Goal: Task Accomplishment & Management: Complete application form

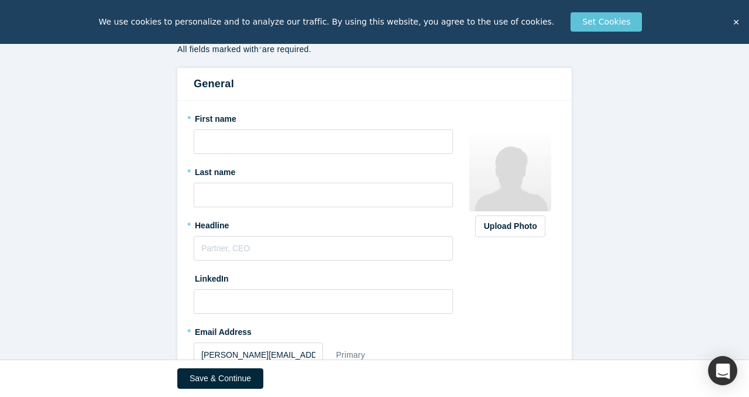
scroll to position [111, 0]
click at [298, 150] on input "text" at bounding box center [323, 141] width 259 height 25
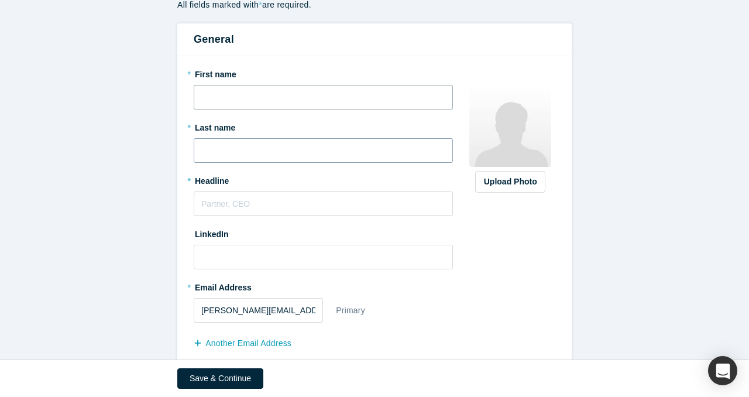
type input "[PERSON_NAME]"
click at [292, 206] on input "text" at bounding box center [323, 203] width 259 height 25
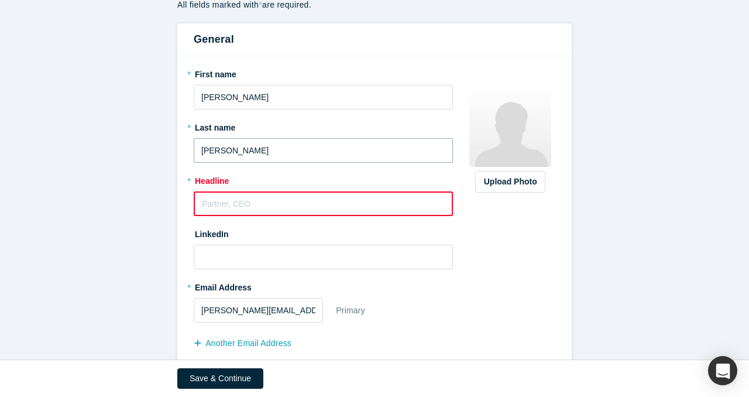
click at [211, 152] on input "[PERSON_NAME]" at bounding box center [323, 150] width 259 height 25
click at [204, 150] on input "[PERSON_NAME]" at bounding box center [323, 150] width 259 height 25
type input "[PERSON_NAME]"
click at [222, 207] on input "text" at bounding box center [323, 203] width 259 height 25
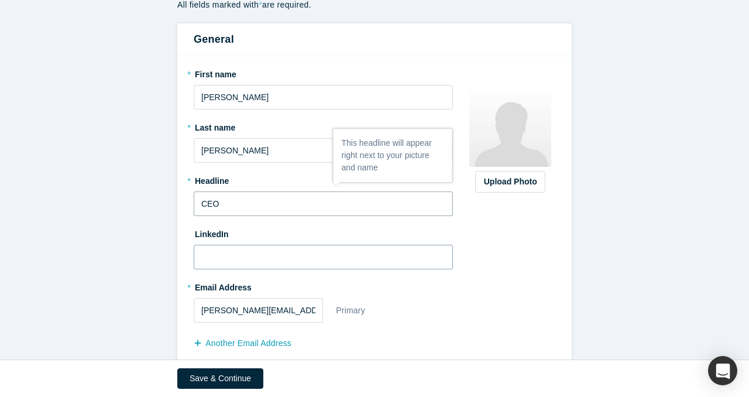
type input "CEO"
click at [226, 268] on input at bounding box center [323, 257] width 259 height 25
paste input "[DOMAIN_NAME][URL]"
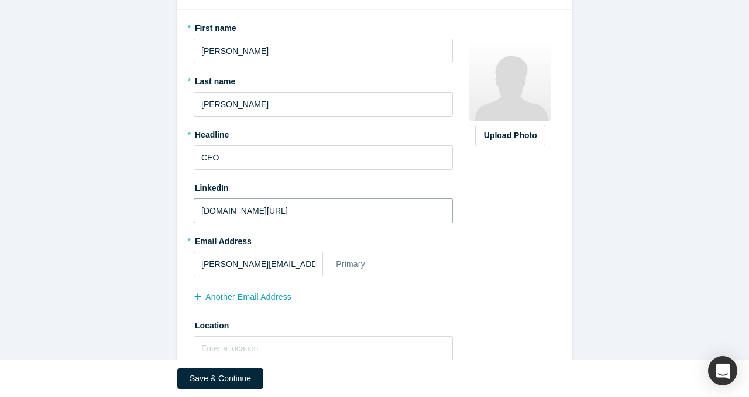
scroll to position [191, 0]
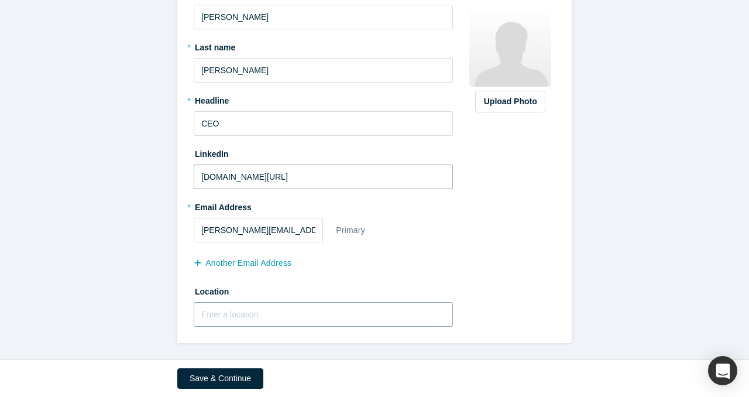
type input "[DOMAIN_NAME][URL]"
click at [379, 309] on input "text" at bounding box center [323, 314] width 259 height 25
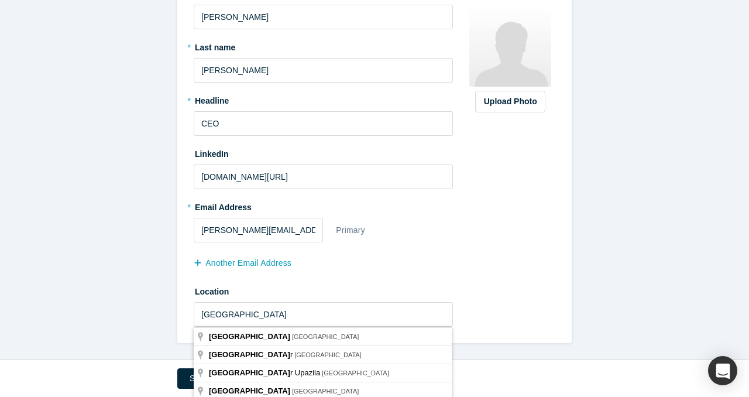
type input "[GEOGRAPHIC_DATA], [GEOGRAPHIC_DATA]"
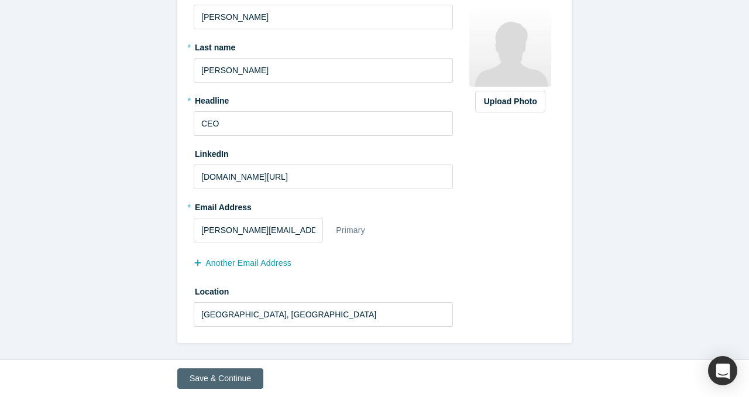
click at [241, 378] on button "Save & Continue" at bounding box center [220, 378] width 86 height 20
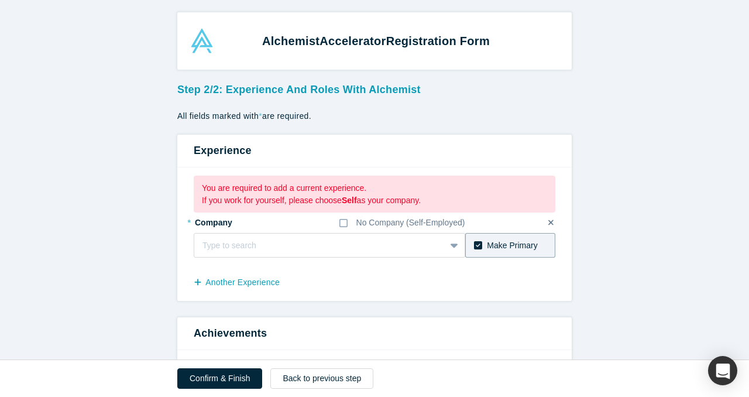
scroll to position [37, 0]
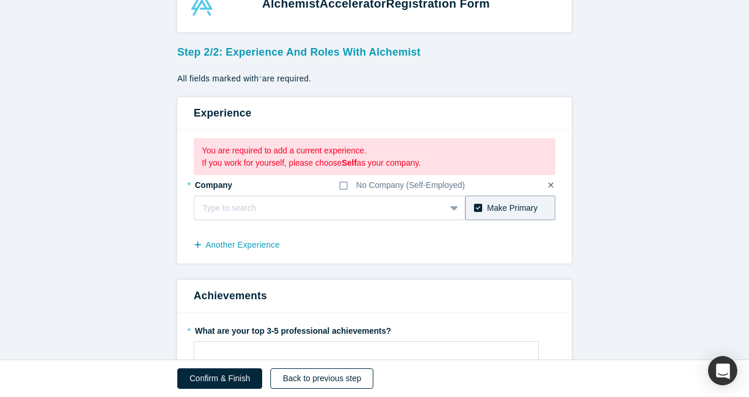
click at [297, 379] on button "Back to previous step" at bounding box center [321, 378] width 103 height 20
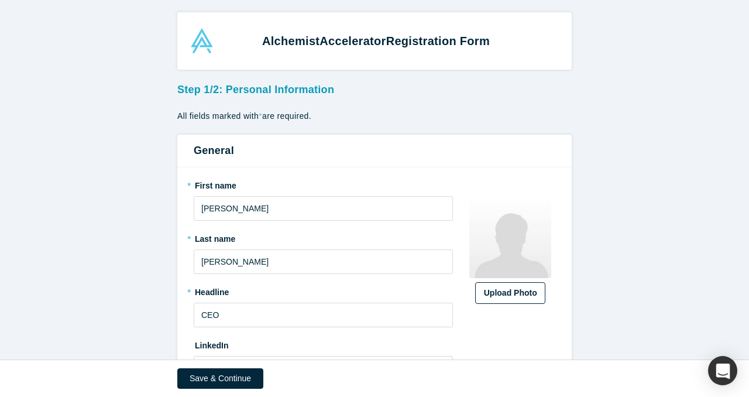
click at [495, 288] on div "Upload Photo" at bounding box center [510, 293] width 53 height 12
click at [0, 0] on input "Upload Photo" at bounding box center [0, 0] width 0 height 0
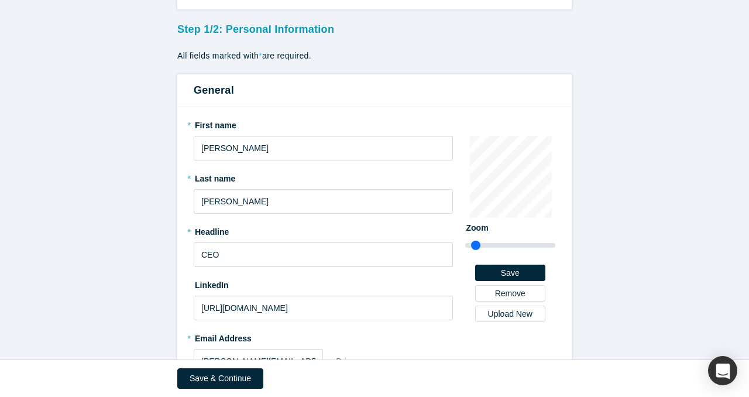
scroll to position [191, 0]
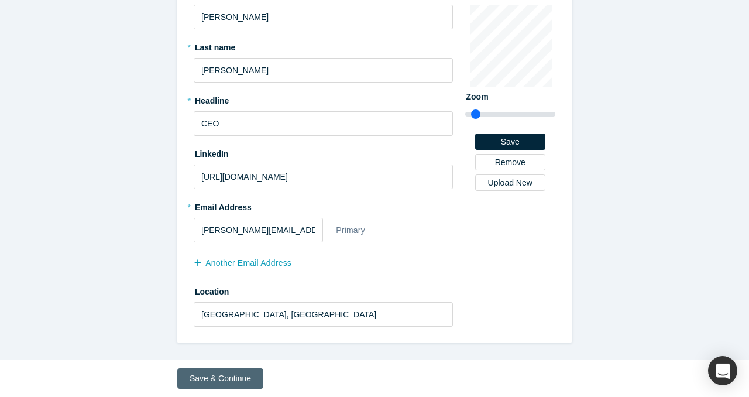
click at [228, 384] on button "Save & Continue" at bounding box center [220, 378] width 86 height 20
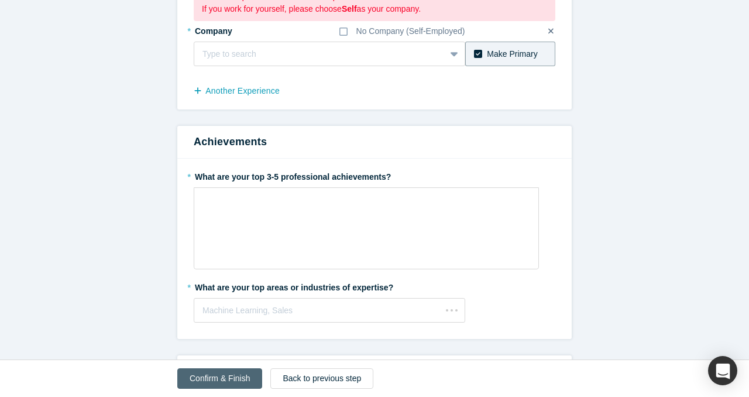
scroll to position [0, 0]
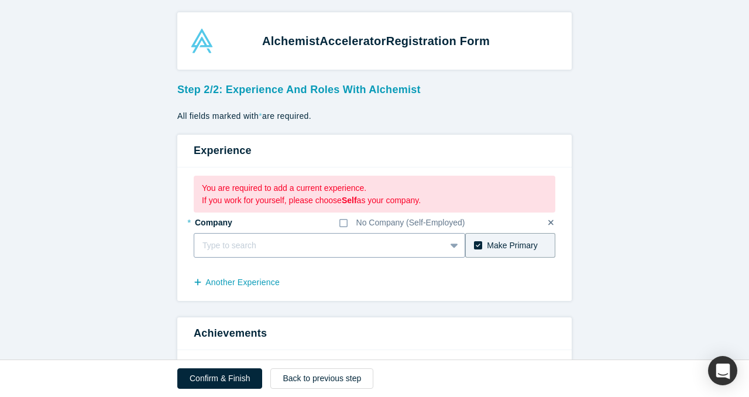
click at [252, 245] on div at bounding box center [320, 245] width 235 height 15
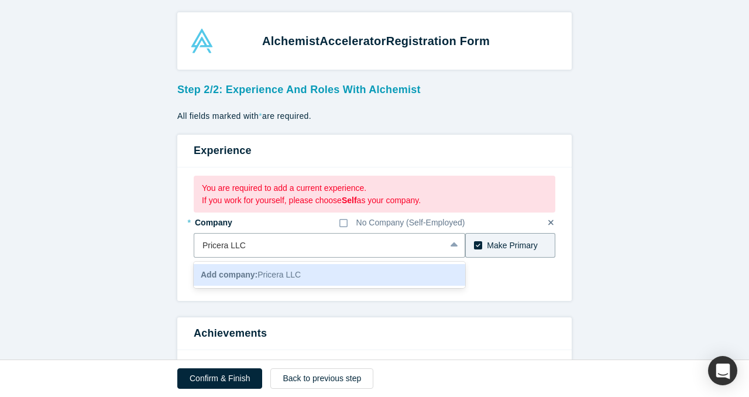
type input "Pricera LLC"
click at [505, 243] on div "Make Primary" at bounding box center [512, 245] width 50 height 12
click at [0, 0] on input "Make Primary" at bounding box center [0, 0] width 0 height 0
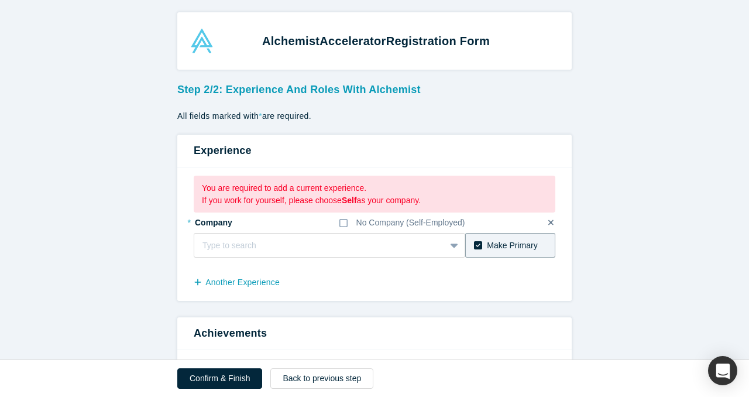
click at [333, 232] on div "* Company No Company (Self-Employed)" at bounding box center [330, 223] width 272 height 20
click at [326, 241] on div "Type to search" at bounding box center [330, 245] width 272 height 25
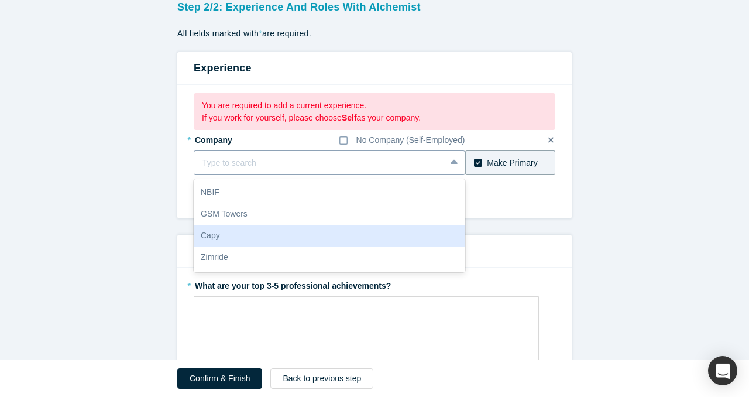
scroll to position [83, 0]
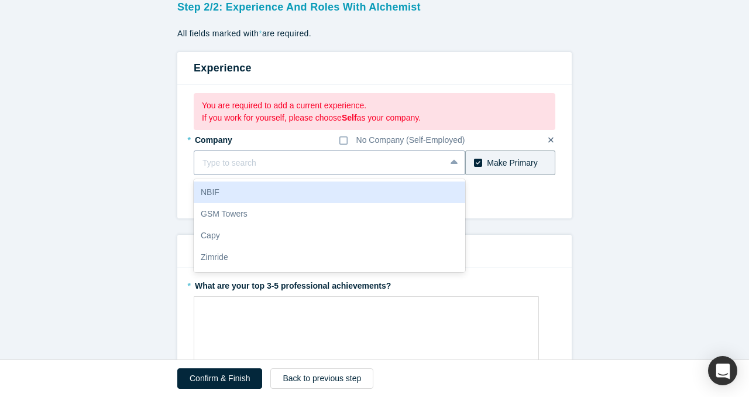
click at [293, 170] on div "Type to search" at bounding box center [319, 162] width 251 height 19
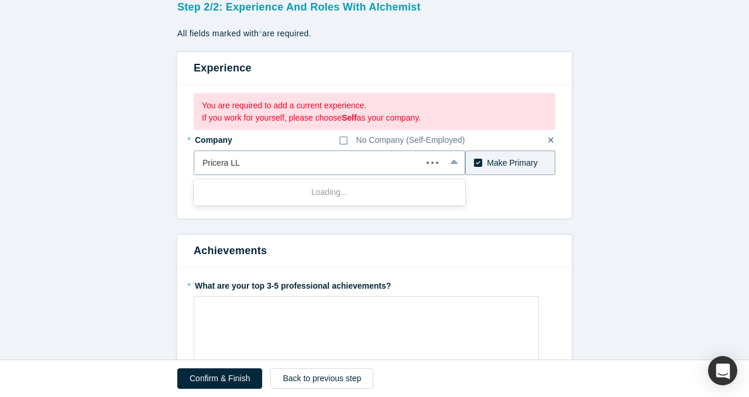
type input "Pricera LLC"
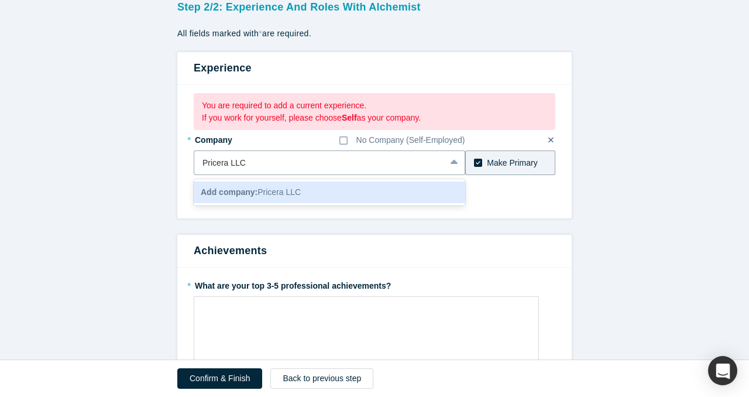
click at [269, 194] on span "Add company: Pricera LLC" at bounding box center [251, 191] width 100 height 9
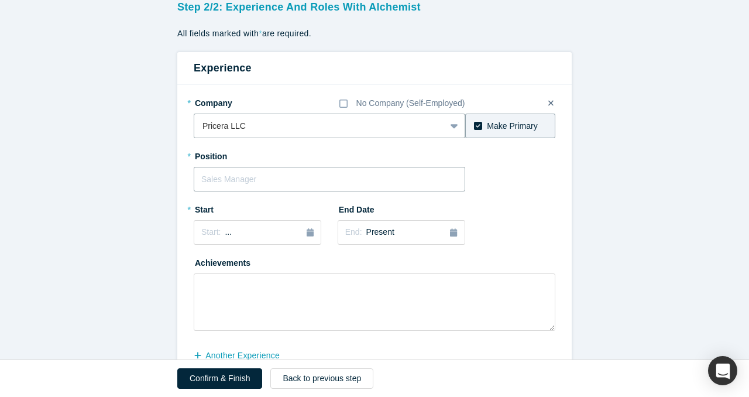
click at [333, 168] on input "text" at bounding box center [330, 179] width 272 height 25
type input "CEO"
click at [270, 229] on div "Start: ..." at bounding box center [257, 232] width 112 height 13
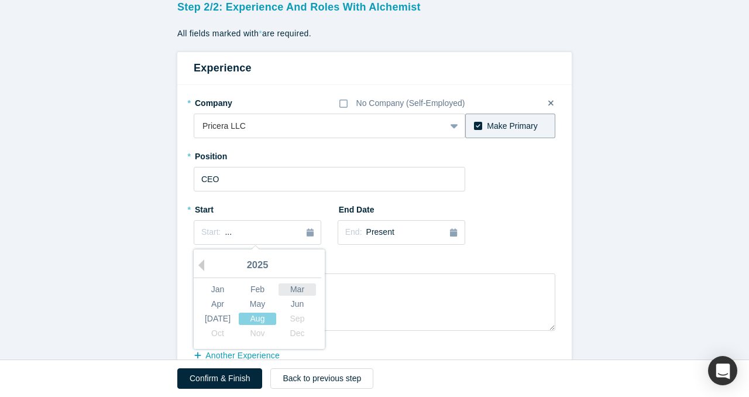
click at [280, 290] on div "Mar" at bounding box center [297, 289] width 37 height 12
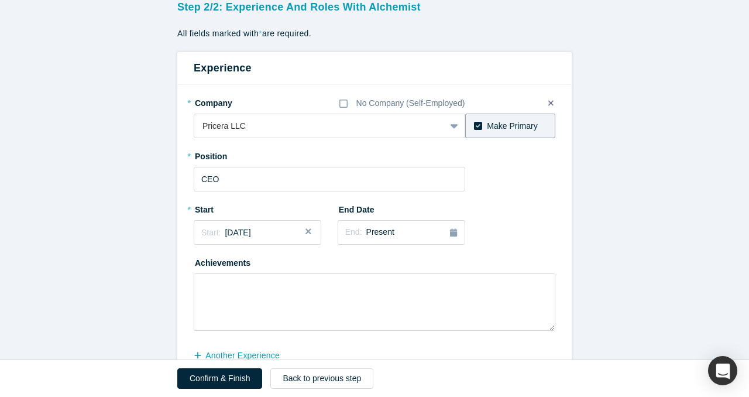
scroll to position [143, 0]
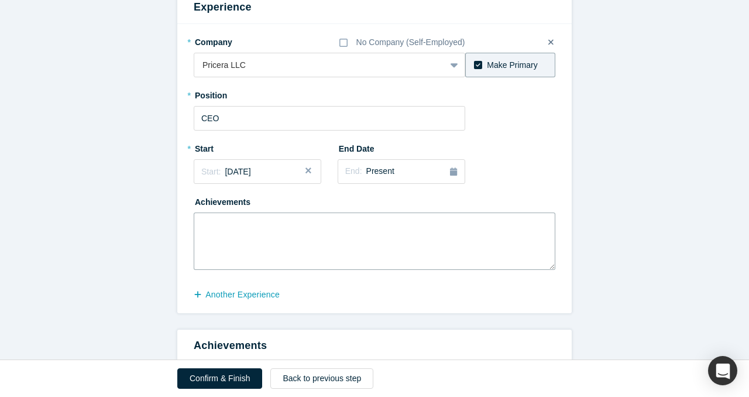
click at [312, 235] on textarea at bounding box center [375, 241] width 362 height 57
type textarea "I"
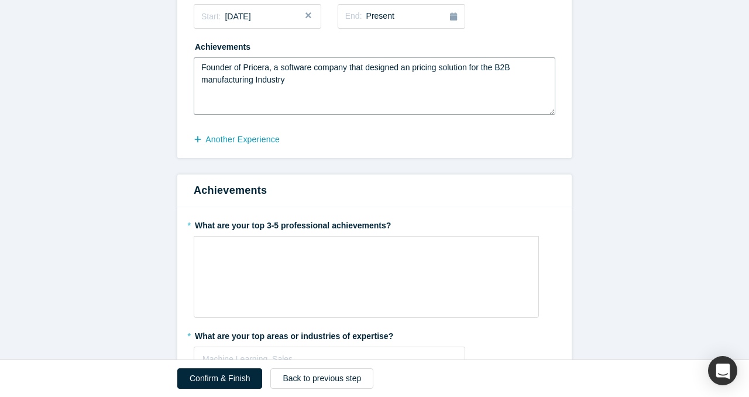
scroll to position [285, 0]
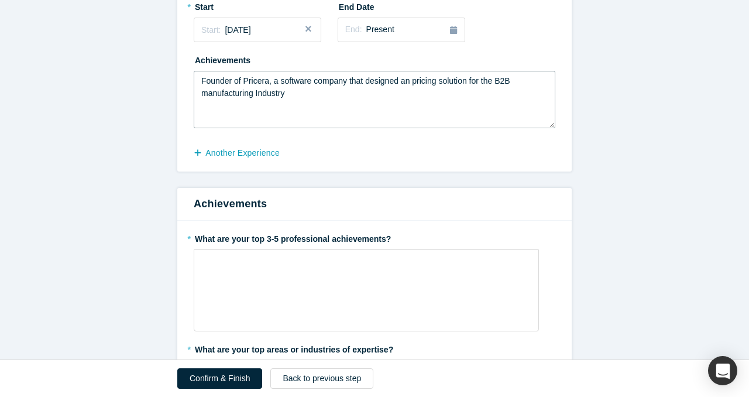
type textarea "Founder of Pricera, a software company that designed an pricing solution for th…"
click at [608, 217] on form "Step 2/2: Experience and Roles with Alchemist All fields marked with * are requ…" at bounding box center [374, 242] width 749 height 899
click at [377, 285] on div "rdw-wrapper" at bounding box center [366, 290] width 345 height 82
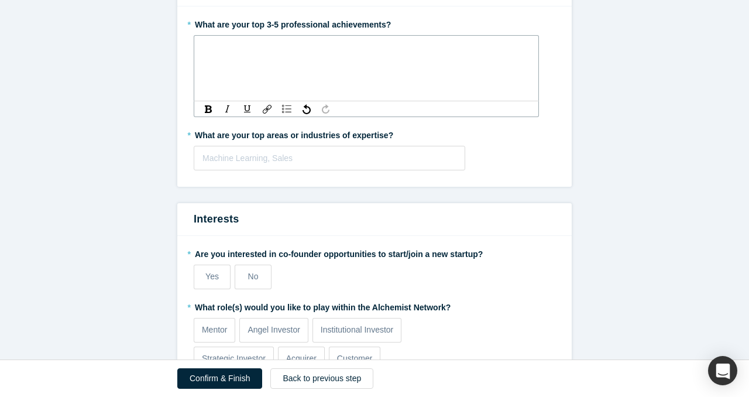
scroll to position [549, 0]
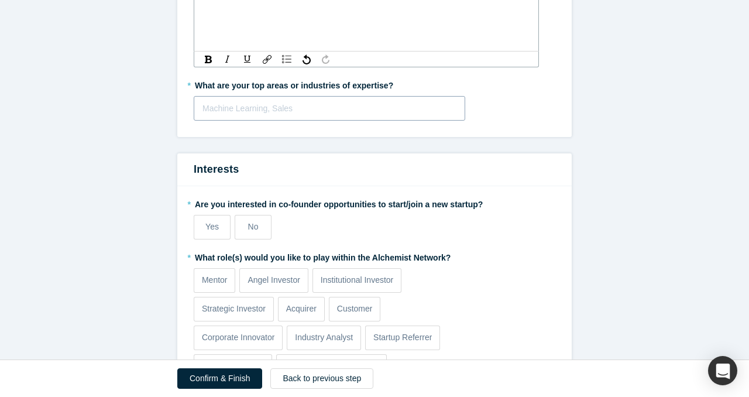
click at [338, 106] on fieldset "* What are your top 3-5 professional achievements? * What are your top areas or…" at bounding box center [375, 47] width 362 height 164
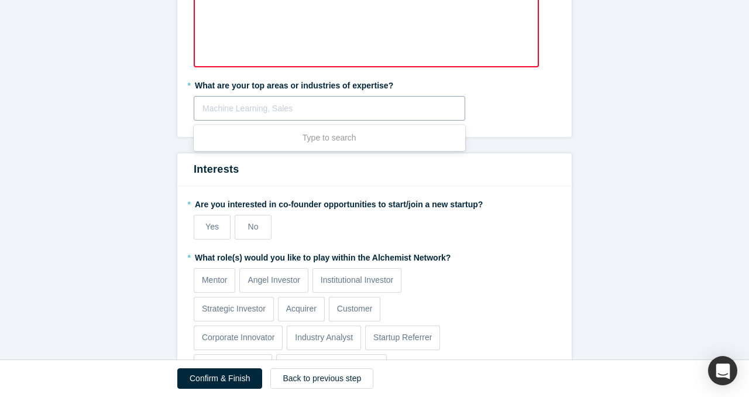
scroll to position [564, 0]
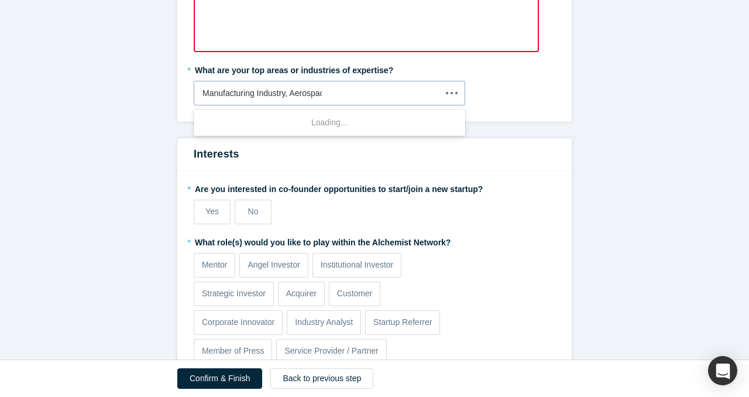
type input "Manufacturing Industry, Aerospace"
click at [354, 94] on div at bounding box center [330, 93] width 254 height 15
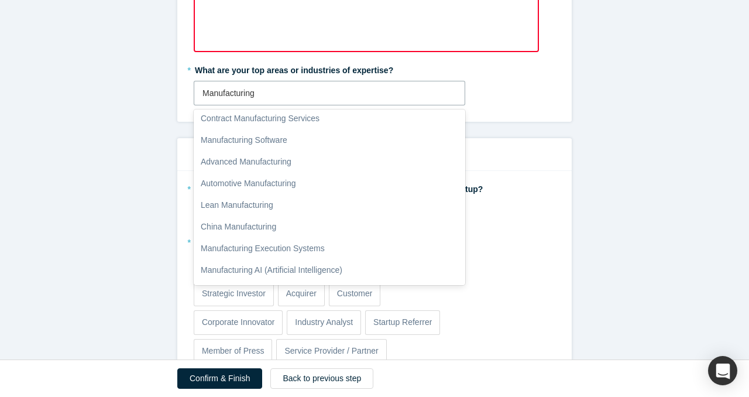
scroll to position [0, 0]
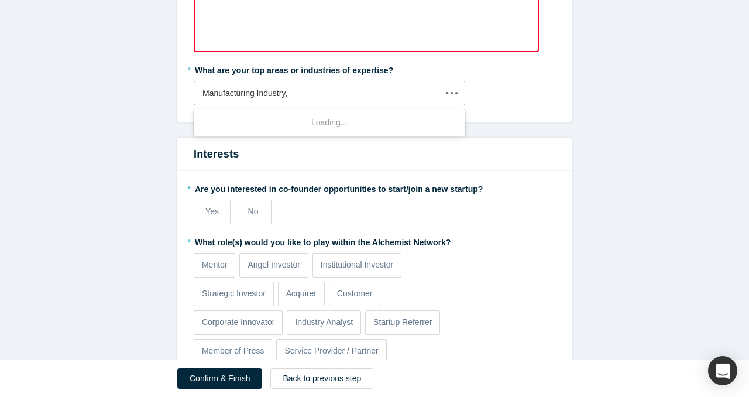
type input "Manufacturing Industry"
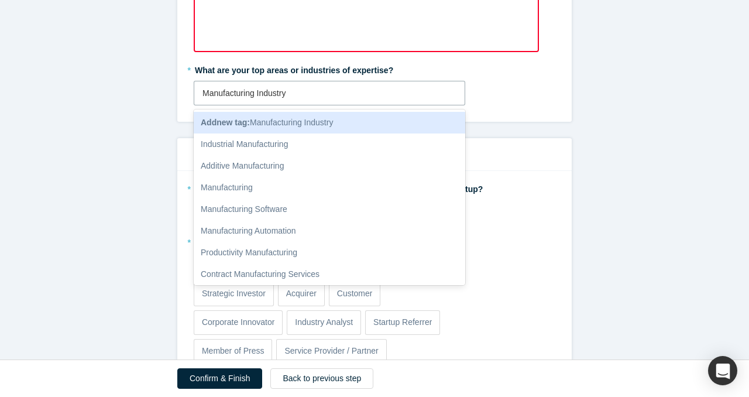
click at [300, 128] on div "Add new tag : Manufacturing Industry" at bounding box center [330, 123] width 272 height 22
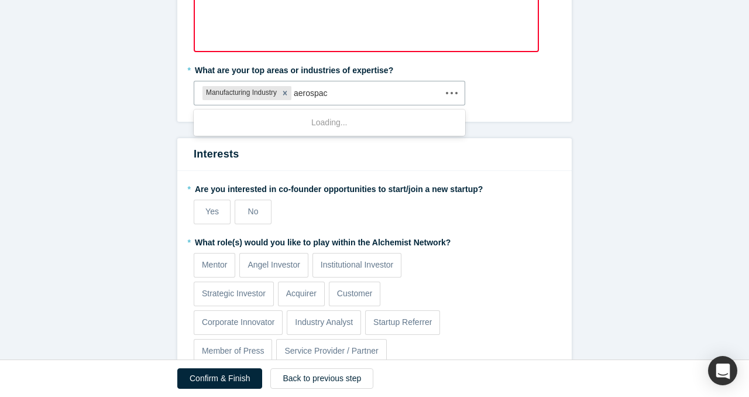
type input "aerospace"
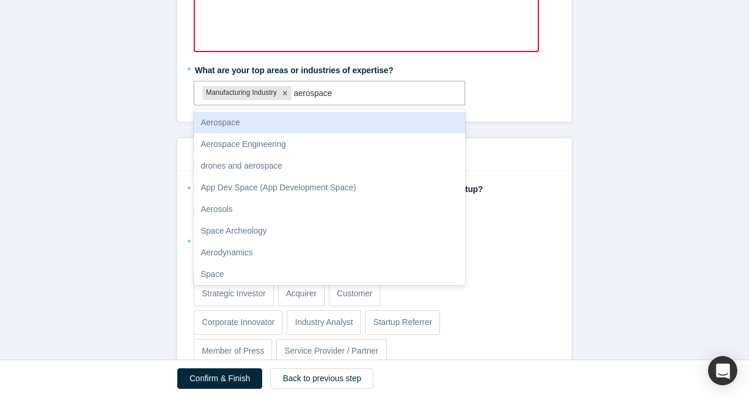
click at [273, 120] on div "Aerospace" at bounding box center [330, 123] width 272 height 22
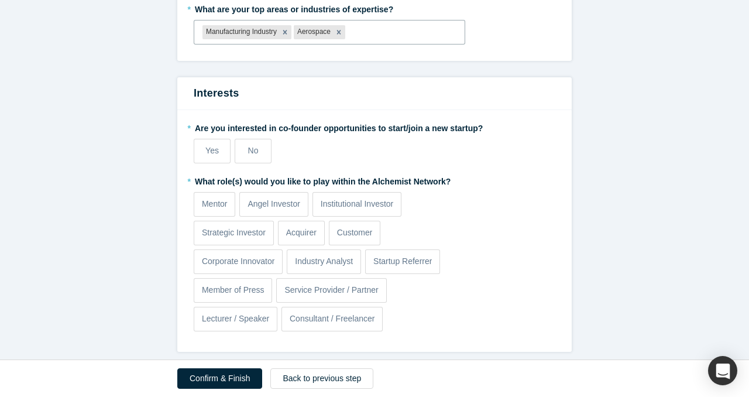
scroll to position [634, 0]
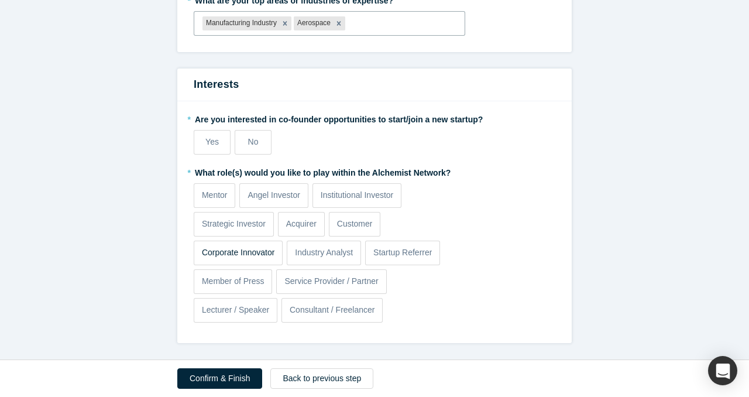
click at [253, 254] on p "Corporate Innovator" at bounding box center [238, 252] width 73 height 12
click at [0, 0] on input "Corporate Innovator" at bounding box center [0, 0] width 0 height 0
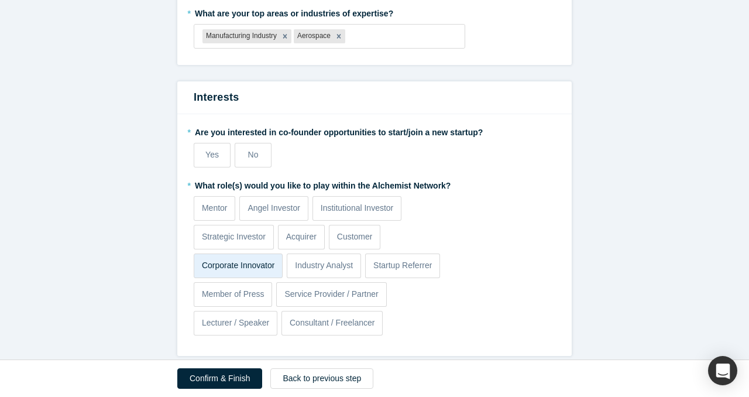
scroll to position [622, 0]
click at [256, 159] on div "No" at bounding box center [253, 154] width 11 height 12
click at [0, 0] on input "No" at bounding box center [0, 0] width 0 height 0
click at [341, 258] on label "Industry Analyst" at bounding box center [324, 265] width 74 height 25
click at [0, 0] on input "Industry Analyst" at bounding box center [0, 0] width 0 height 0
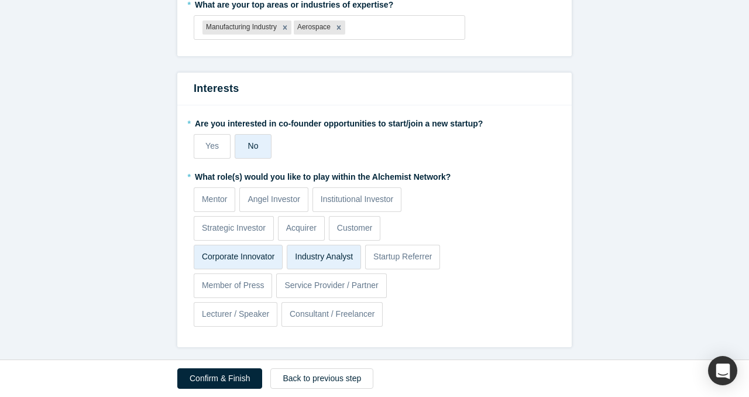
scroll to position [634, 0]
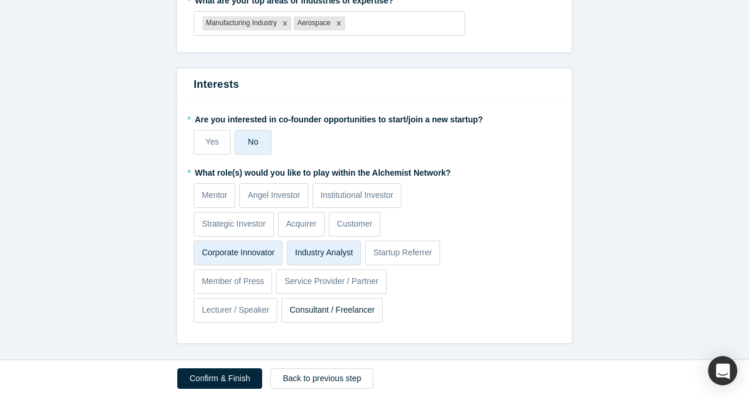
click at [379, 310] on label "Consultant / Freelancer" at bounding box center [332, 310] width 101 height 25
click at [0, 0] on input "Consultant / Freelancer" at bounding box center [0, 0] width 0 height 0
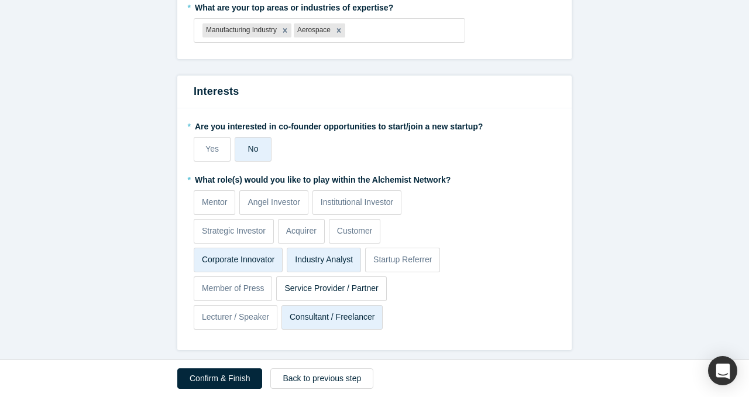
click at [374, 292] on p "Service Provider / Partner" at bounding box center [332, 288] width 94 height 12
click at [0, 0] on input "Service Provider / Partner" at bounding box center [0, 0] width 0 height 0
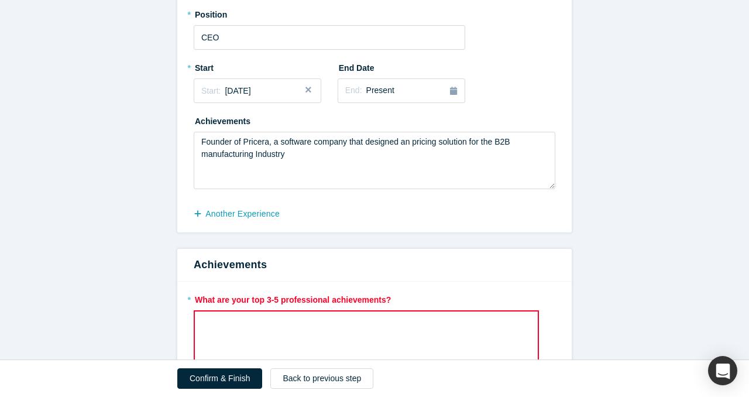
scroll to position [277, 0]
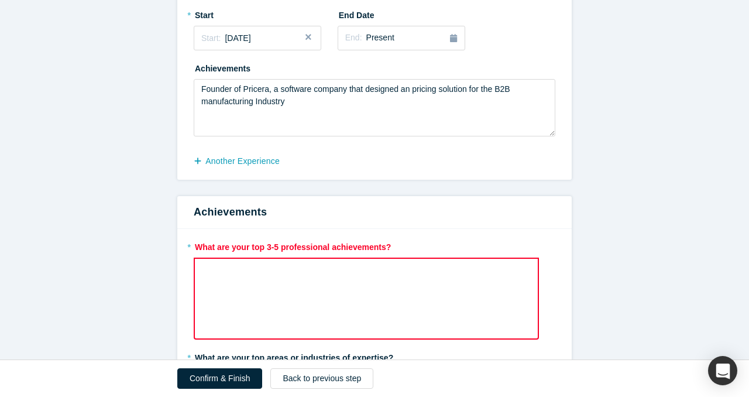
click at [495, 282] on div "rdw-wrapper" at bounding box center [366, 299] width 345 height 82
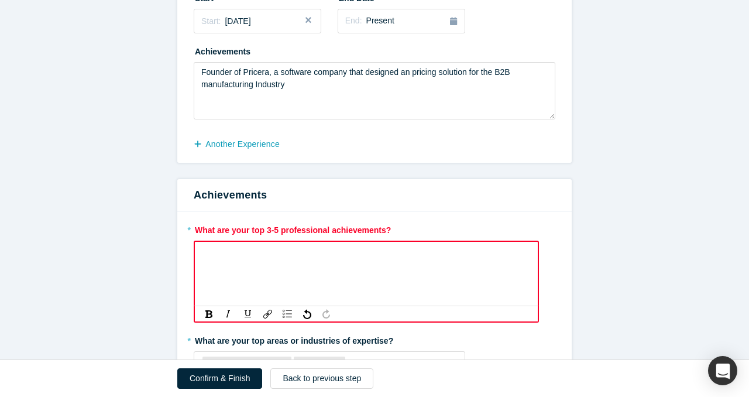
scroll to position [325, 0]
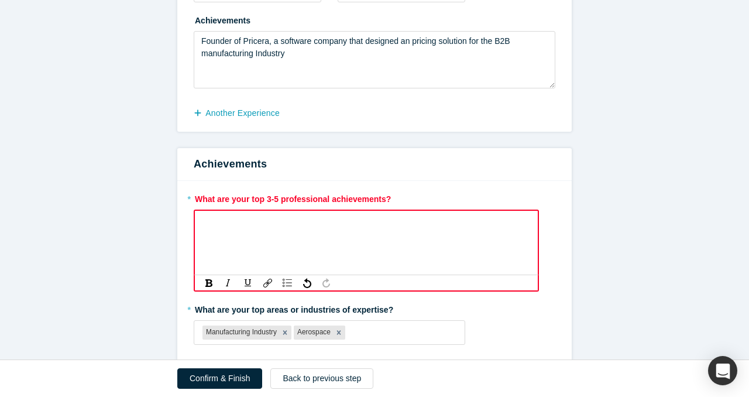
click at [409, 222] on div "rdw-editor" at bounding box center [367, 224] width 314 height 12
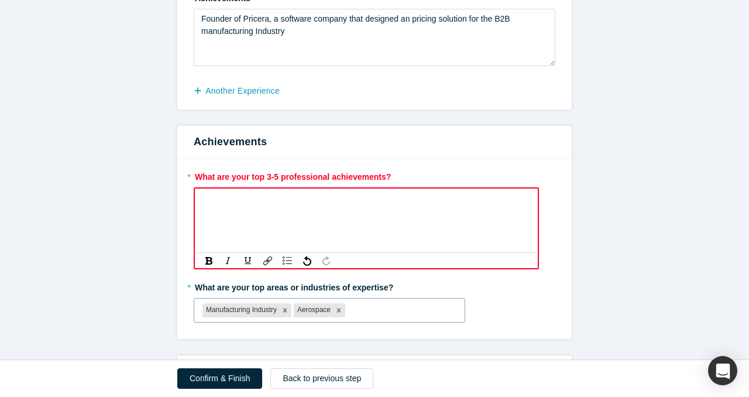
click at [376, 314] on div at bounding box center [402, 310] width 109 height 15
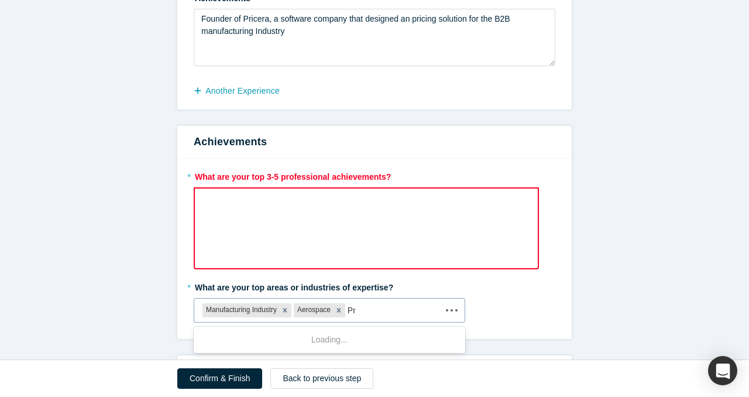
type input "Pric"
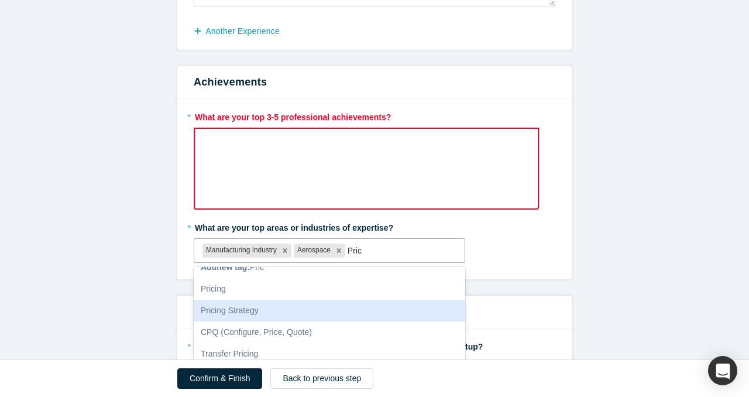
scroll to position [0, 0]
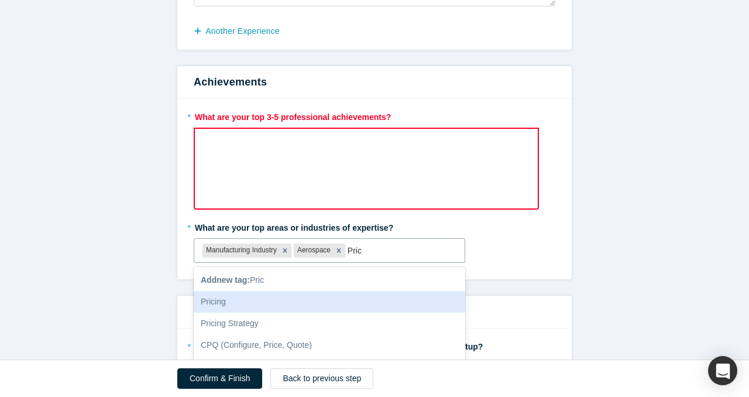
click at [235, 306] on div "Pricing" at bounding box center [330, 302] width 272 height 22
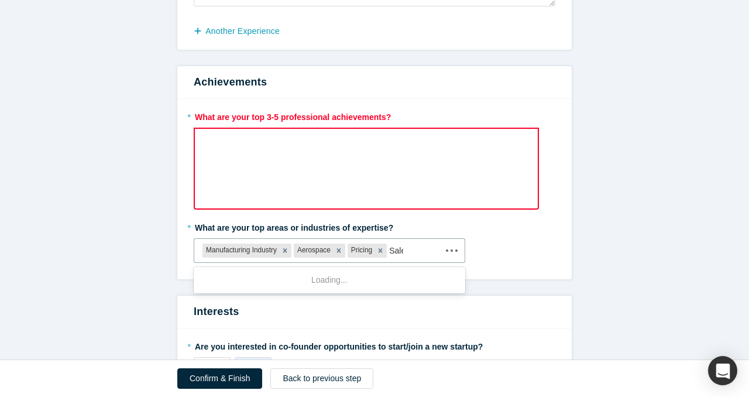
type input "Sales"
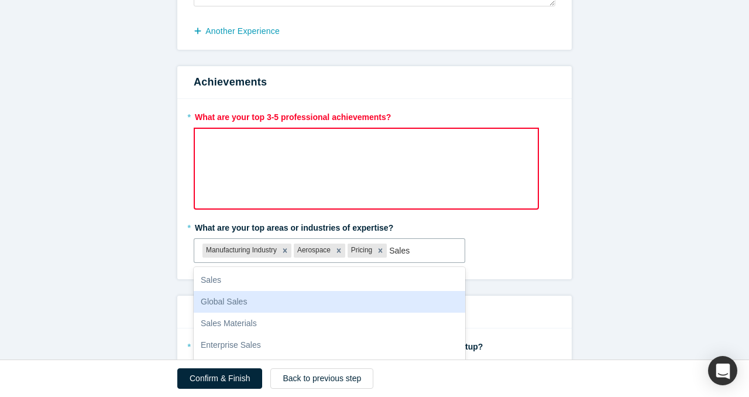
click at [227, 307] on div "Global Sales" at bounding box center [330, 302] width 272 height 22
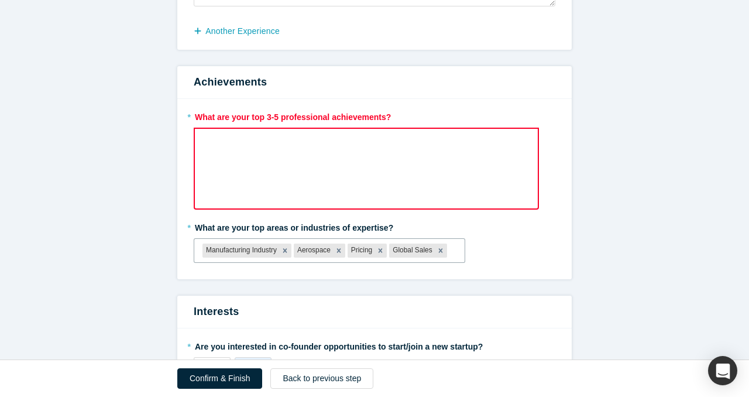
click at [347, 170] on div "rdw-wrapper" at bounding box center [366, 169] width 345 height 82
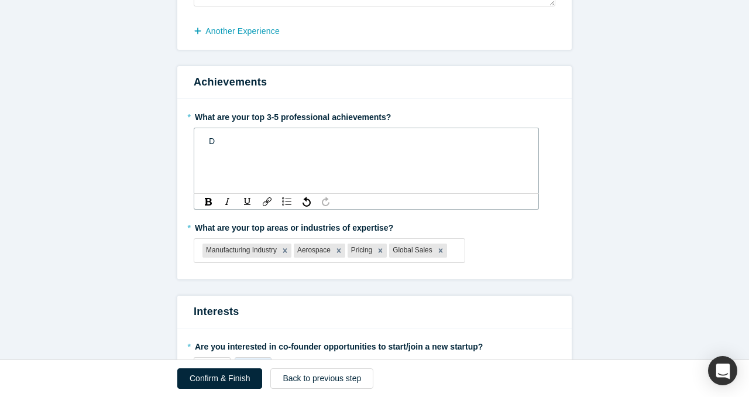
scroll to position [406, 0]
click at [321, 138] on span "Digital Transformation of Sales in a leading aluminium producer" at bounding box center [324, 141] width 230 height 9
click at [348, 152] on div "rdw-editor" at bounding box center [367, 154] width 316 height 12
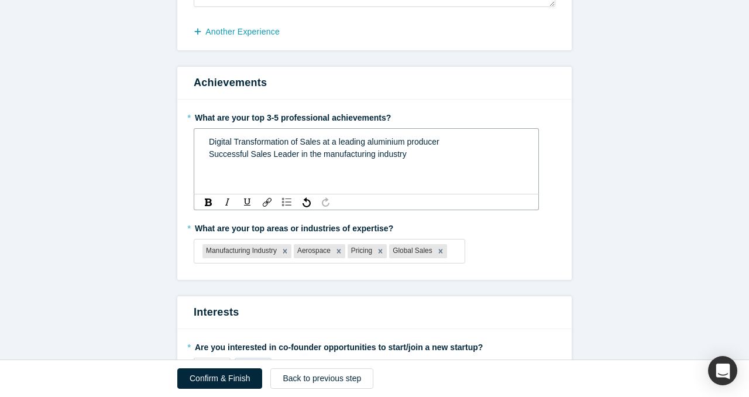
click at [292, 171] on div "rdw-editor" at bounding box center [367, 166] width 316 height 12
click at [250, 155] on span "Successful Sales Leader in the manufacturing industry" at bounding box center [308, 153] width 198 height 9
click at [245, 157] on span "Successful Global Sales Leader in the manufacturing industry" at bounding box center [322, 153] width 226 height 9
click at [245, 170] on div "rdw-editor" at bounding box center [367, 166] width 316 height 12
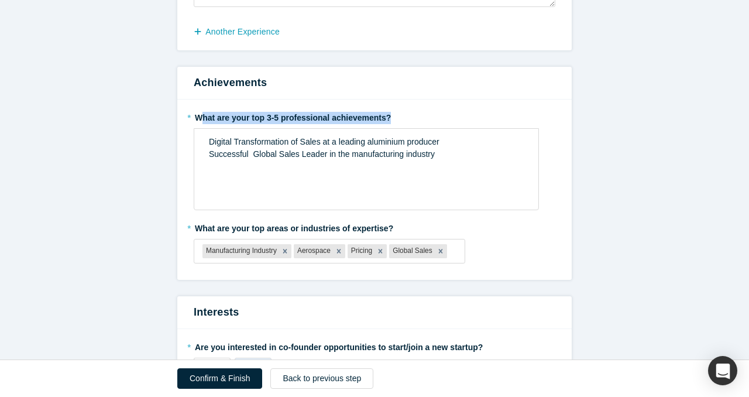
drag, startPoint x: 386, startPoint y: 116, endPoint x: 204, endPoint y: 117, distance: 182.7
click at [204, 117] on label "* What are your top 3-5 professional achievements?" at bounding box center [375, 116] width 362 height 16
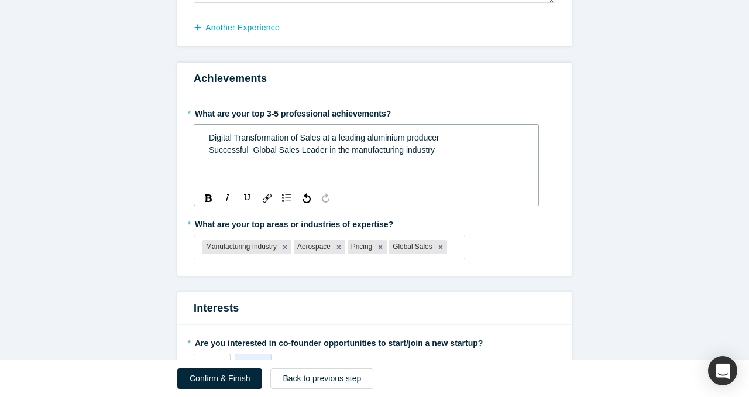
click at [245, 158] on div "rdw-editor" at bounding box center [367, 162] width 316 height 12
click at [211, 139] on span "Digital Transformation of Sales at a leading aluminium producer" at bounding box center [324, 137] width 231 height 9
click at [210, 138] on span "Digital Transformation of Sales at a leading aluminium producer" at bounding box center [324, 137] width 231 height 9
click at [313, 163] on div "rdw-editor" at bounding box center [367, 162] width 316 height 12
click at [270, 153] on span "Successful Global Sales Leader in the manufacturing industry" at bounding box center [322, 149] width 226 height 9
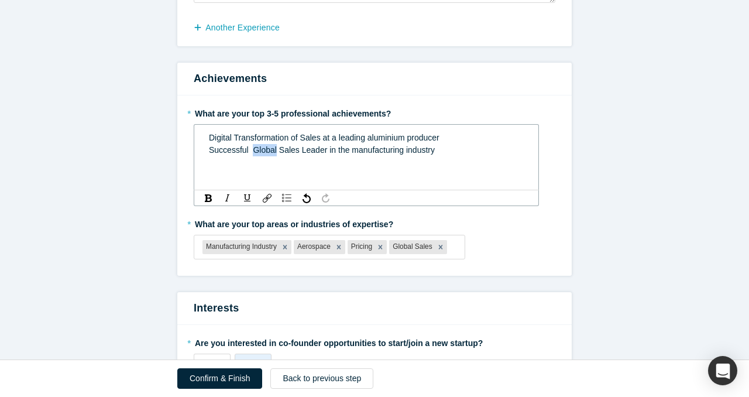
click at [270, 153] on span "Successful Global Sales Leader in the manufacturing industry" at bounding box center [322, 149] width 226 height 9
click at [426, 159] on div "rdw-editor" at bounding box center [367, 162] width 316 height 12
click at [424, 150] on div "Successful Sales Leader in the manufacturing industry" at bounding box center [367, 150] width 316 height 12
drag, startPoint x: 422, startPoint y: 146, endPoint x: 301, endPoint y: 148, distance: 120.6
click at [301, 148] on div "Successful Sales Leader in the manufacturing industry" at bounding box center [367, 150] width 316 height 12
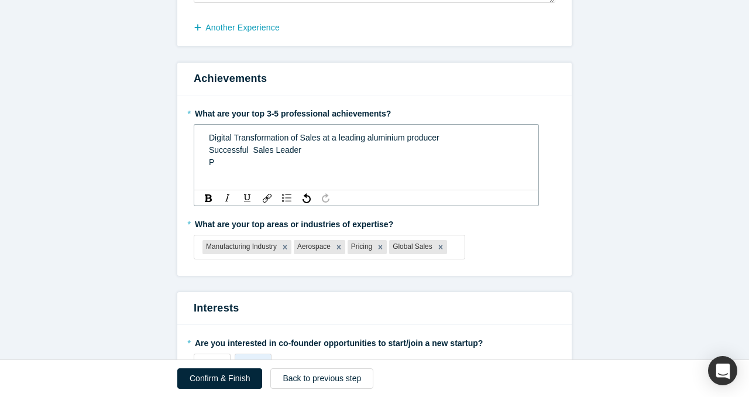
click at [293, 164] on div "P" at bounding box center [367, 162] width 316 height 12
click at [335, 184] on div "Digital Transformation of Sales at a leading aluminium producer Successful Sale…" at bounding box center [367, 156] width 330 height 56
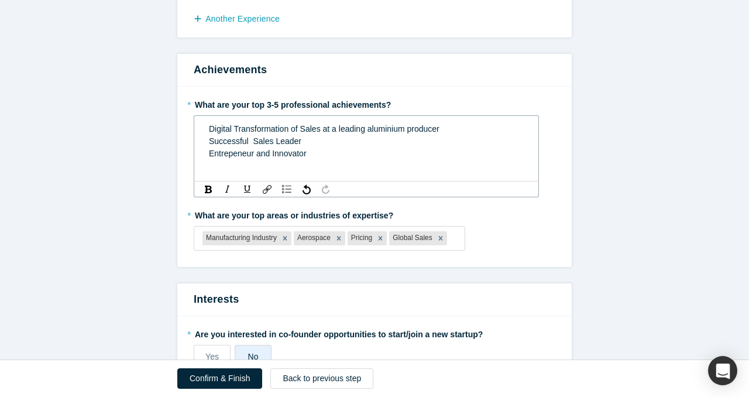
scroll to position [420, 0]
click at [251, 140] on span "Successful Sales Leader" at bounding box center [255, 139] width 93 height 9
click at [307, 175] on div "Digital Transformation of Sales at a leading aluminium producer Successful Sale…" at bounding box center [366, 155] width 345 height 82
click at [321, 159] on div "rdw-editor" at bounding box center [367, 165] width 316 height 12
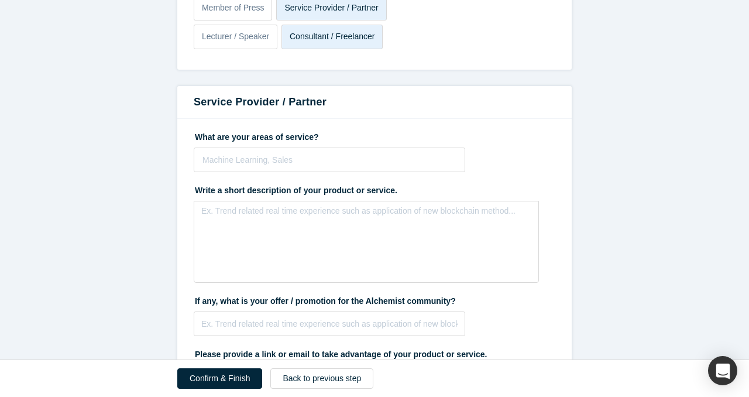
scroll to position [922, 0]
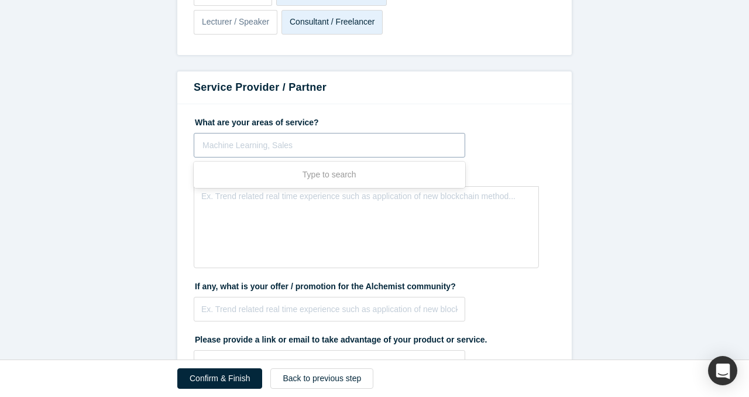
click at [324, 154] on div "Machine Learning, Sales" at bounding box center [329, 145] width 270 height 19
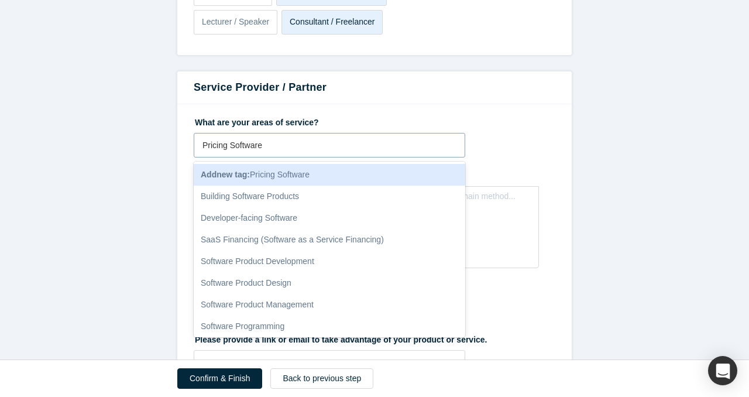
click at [204, 145] on input "Pricing Software" at bounding box center [234, 145] width 62 height 12
type input "Pricing Software"
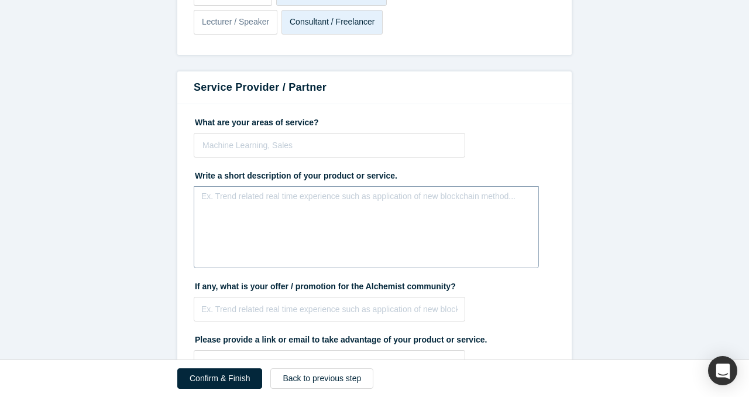
click at [212, 206] on div "rdw-editor" at bounding box center [367, 199] width 330 height 19
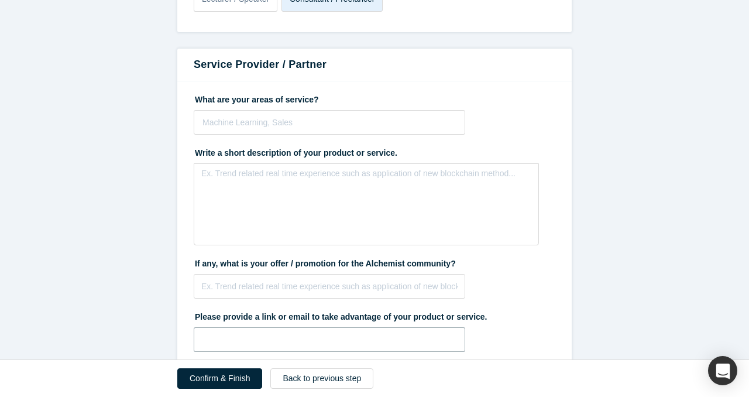
click at [240, 340] on input "text" at bounding box center [330, 339] width 272 height 25
type input "[DOMAIN_NAME]"
click at [260, 193] on div "Ex. Trend related real time experience such as application of new blockchain me…" at bounding box center [366, 204] width 345 height 82
click at [225, 184] on div "rdw-editor" at bounding box center [367, 176] width 330 height 19
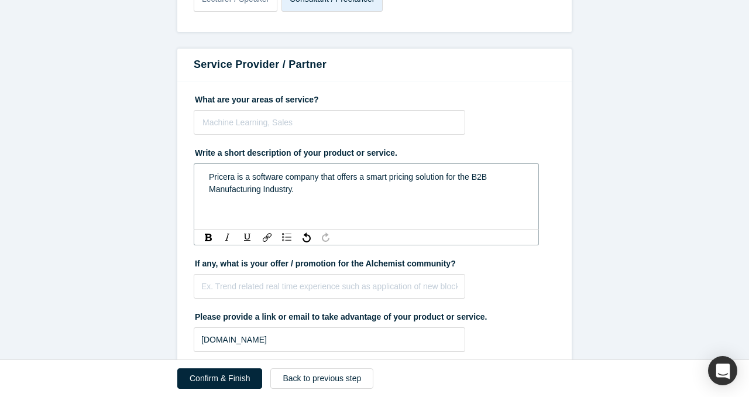
scroll to position [970, 0]
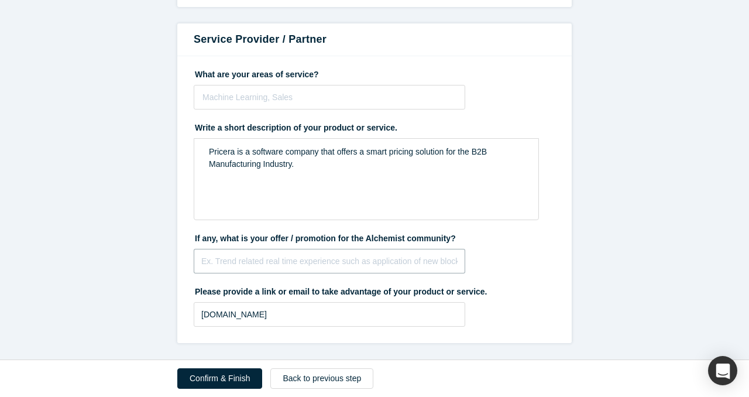
click at [241, 263] on input "text" at bounding box center [330, 261] width 272 height 25
drag, startPoint x: 259, startPoint y: 263, endPoint x: 436, endPoint y: 270, distance: 177.0
click at [436, 270] on input "text" at bounding box center [330, 261] width 272 height 25
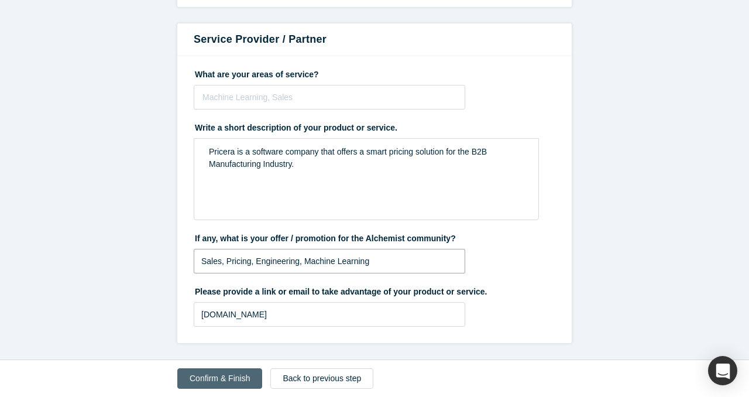
type input "Sales, Pricing, Engineering, Machine Learning"
click at [217, 385] on button "Confirm & Finish" at bounding box center [219, 378] width 85 height 20
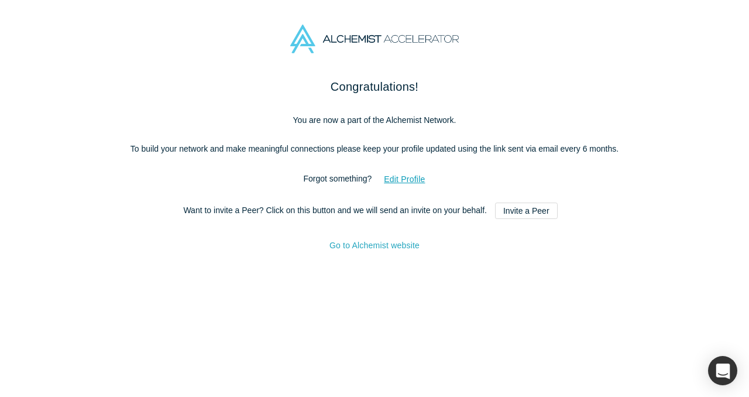
click at [410, 250] on link "Go to Alchemist website" at bounding box center [375, 245] width 90 height 9
